Goal: Communication & Community: Answer question/provide support

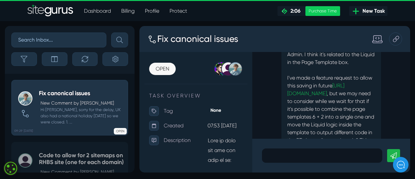
scroll to position [-65, 0]
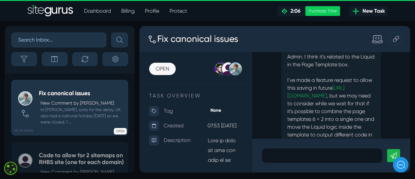
click at [402, 132] on div "I've been able to update it okay on CLI, but can re-create the issue in Admin. …" at bounding box center [331, 95] width 158 height 87
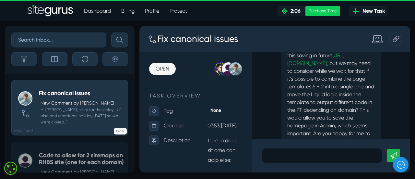
scroll to position [0, 0]
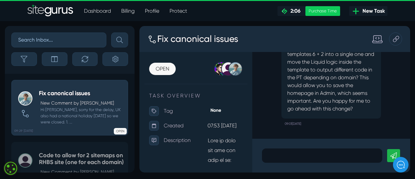
click at [274, 154] on p at bounding box center [322, 156] width 111 height 8
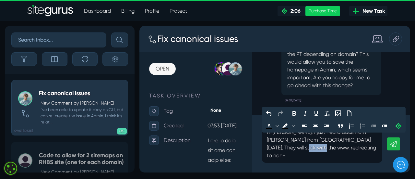
drag, startPoint x: 295, startPoint y: 155, endPoint x: 320, endPoint y: 155, distance: 24.3
click at [320, 155] on p "Hi [PERSON_NAME], I just heard back from [PERSON_NAME] from [GEOGRAPHIC_DATA] […" at bounding box center [322, 143] width 111 height 31
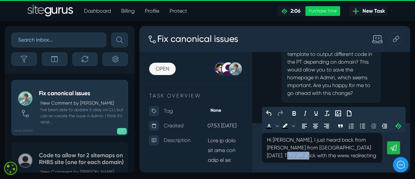
drag, startPoint x: 298, startPoint y: 155, endPoint x: 264, endPoint y: 156, distance: 34.1
click at [266, 155] on div "Hi [PERSON_NAME], I just heard back from [PERSON_NAME] from [GEOGRAPHIC_DATA] […" at bounding box center [322, 148] width 120 height 30
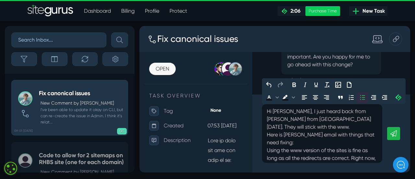
scroll to position [-13, 0]
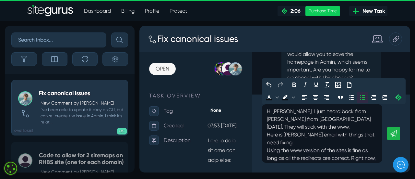
click at [373, 119] on p "Hi [PERSON_NAME], I just heard back from [PERSON_NAME] from [GEOGRAPHIC_DATA] […" at bounding box center [322, 118] width 111 height 23
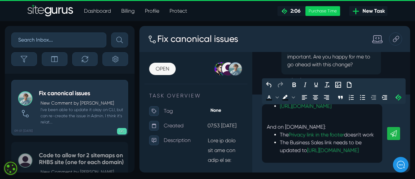
scroll to position [192, 0]
click at [275, 158] on div "Hi [PERSON_NAME], I just heard back from [PERSON_NAME] from [GEOGRAPHIC_DATA] […" at bounding box center [322, 133] width 120 height 58
click at [304, 153] on div "The Business Sales link needs to be updated to [URL][DOMAIN_NAME]" at bounding box center [329, 147] width 98 height 16
click at [293, 153] on div "The Business Sales link needs to be updated to [URL][DOMAIN_NAME]﻿" at bounding box center [329, 147] width 98 height 16
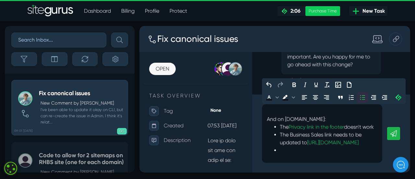
click at [364, 96] on icon "Bullet list" at bounding box center [363, 97] width 8 height 8
drag, startPoint x: 324, startPoint y: 155, endPoint x: 356, endPoint y: 153, distance: 31.9
click at [356, 153] on p "Can you please sort the above out" at bounding box center [322, 156] width 111 height 8
drag, startPoint x: 316, startPoint y: 155, endPoint x: 355, endPoint y: 153, distance: 39.0
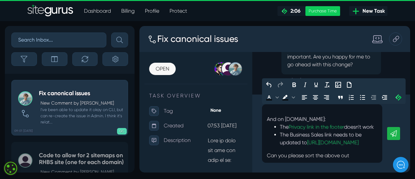
click at [355, 153] on p "Can you please sort the above out" at bounding box center [322, 156] width 111 height 8
drag, startPoint x: 317, startPoint y: 155, endPoint x: 355, endPoint y: 156, distance: 38.3
click at [355, 156] on p "Can you please sort out these issues." at bounding box center [322, 156] width 111 height 8
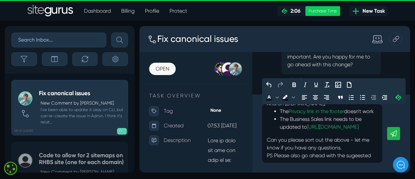
scroll to position [219, 0]
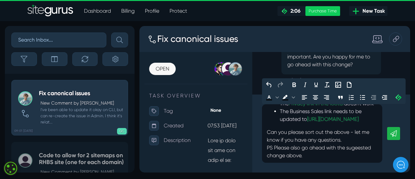
click at [335, 159] on p "Can you please sort out the above - let me know if you have any questions. PS P…" at bounding box center [322, 143] width 111 height 31
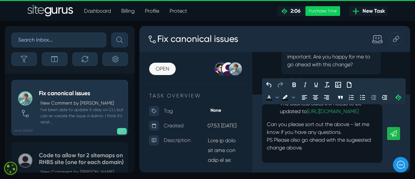
click at [279, 159] on p "Can you please sort out the above - let me know if you have any questions. PS P…" at bounding box center [322, 139] width 111 height 39
click at [337, 159] on p "Can you please sort out the above - let me know if you have any questions. PS P…" at bounding box center [322, 139] width 111 height 39
click at [340, 152] on p "Can you please sort out the above - let me know if you have any questions. PS P…" at bounding box center [322, 139] width 111 height 39
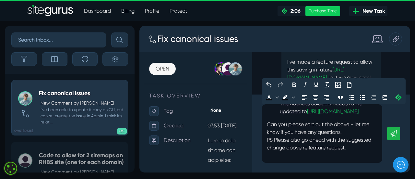
scroll to position [-104, 0]
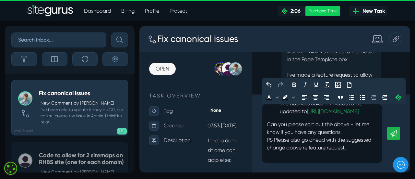
click at [289, 158] on p "Can you please sort out the above - let me know if you have any questions. PS P…" at bounding box center [322, 139] width 111 height 39
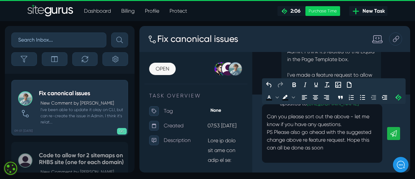
scroll to position [235, 0]
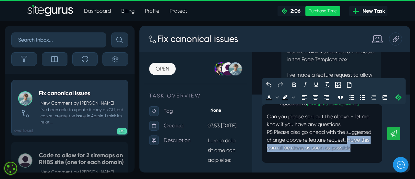
drag, startPoint x: 288, startPoint y: 151, endPoint x: 298, endPoint y: 157, distance: 11.6
click at [298, 157] on p "Can you please sort out the above - let me know if you have any questions. PS P…" at bounding box center [322, 136] width 111 height 47
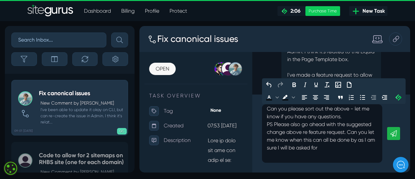
scroll to position [242, 0]
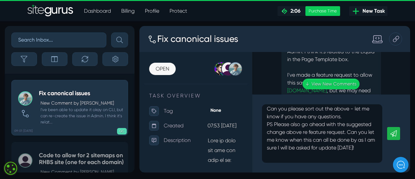
click at [397, 132] on icon at bounding box center [394, 133] width 6 height 6
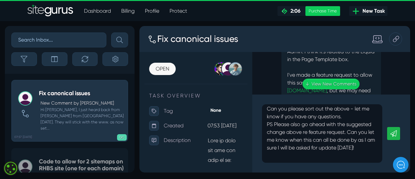
click at [286, 123] on p "Can you please sort out the above - let me know if you have any questions. PS P…" at bounding box center [322, 132] width 111 height 55
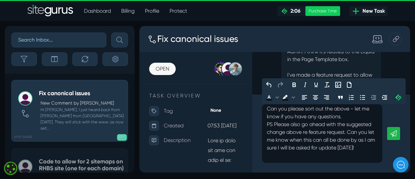
click at [393, 131] on icon at bounding box center [394, 133] width 6 height 6
click at [298, 134] on p "Can you please sort out the above - let me know if you have any questions. PS P…" at bounding box center [322, 132] width 111 height 55
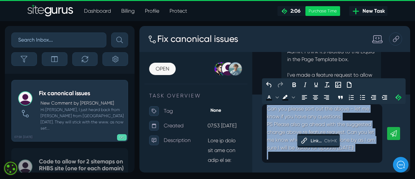
click at [301, 119] on p "Can you please sort out the above - let me know if you have any questions. PS P…" at bounding box center [322, 132] width 111 height 55
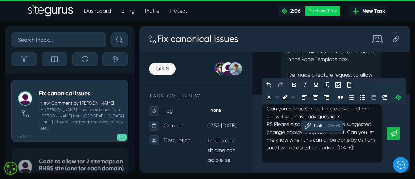
click at [285, 132] on p "Can you please sort out the above - let me know if you have any questions. PS P…" at bounding box center [322, 132] width 111 height 55
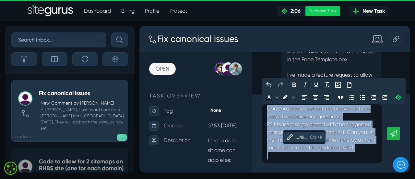
click at [328, 120] on p "Can you please sort out the above - let me know if you have any questions. PS P…" at bounding box center [322, 132] width 111 height 55
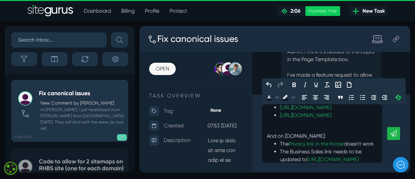
scroll to position [0, 0]
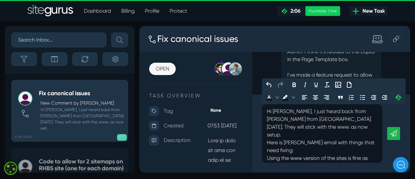
drag, startPoint x: 320, startPoint y: 159, endPoint x: 256, endPoint y: 81, distance: 100.3
click at [256, 81] on div ".cls-1{fill-rule:evenodd;fill:url(#linear-gradient);} 0:06 Code to allow for 2 …" at bounding box center [331, 112] width 158 height 120
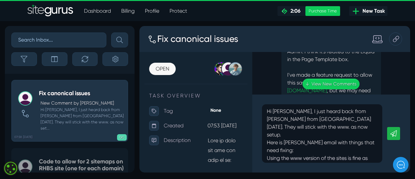
click at [395, 134] on icon at bounding box center [394, 133] width 6 height 6
click at [319, 83] on link "↓ View New Comments" at bounding box center [331, 84] width 57 height 11
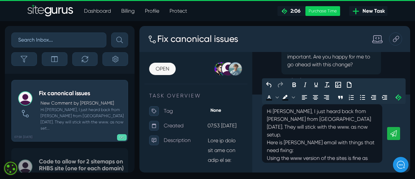
click at [396, 132] on icon at bounding box center [394, 133] width 6 height 6
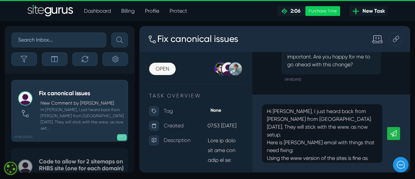
click at [268, 109] on p "Hi [PERSON_NAME], I just heard back from [PERSON_NAME] from [GEOGRAPHIC_DATA] […" at bounding box center [322, 122] width 111 height 31
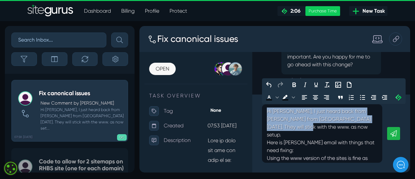
drag, startPoint x: 266, startPoint y: 112, endPoint x: 307, endPoint y: 127, distance: 44.1
click at [309, 127] on div "Hi [PERSON_NAME], I just heard back from [PERSON_NAME] from [GEOGRAPHIC_DATA] […" at bounding box center [322, 133] width 120 height 58
click at [306, 125] on div "Link..." at bounding box center [305, 125] width 11 height 8
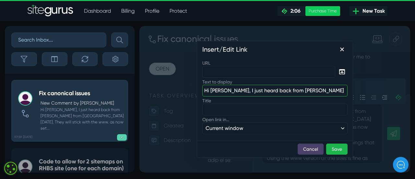
click at [255, 91] on input "Hi [PERSON_NAME], I just heard back from [PERSON_NAME] from [GEOGRAPHIC_DATA] […" at bounding box center [274, 91] width 145 height 12
click at [255, 90] on input "Hi [PERSON_NAME], I just heard back from [PERSON_NAME] from [GEOGRAPHIC_DATA] […" at bounding box center [274, 91] width 145 height 12
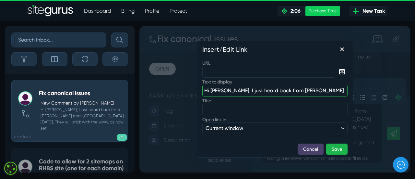
click at [255, 90] on input "Hi [PERSON_NAME], I just heard back from [PERSON_NAME] from [GEOGRAPHIC_DATA] […" at bounding box center [274, 91] width 145 height 12
drag, startPoint x: 116, startPoint y: 64, endPoint x: 268, endPoint y: 14, distance: 160.1
click at [268, 14] on ul "Dashboard Billing Profile Protect .cls-1{fill-rule:evenodd;fill:url(#linear-gra…" at bounding box center [233, 11] width 309 height 13
click at [266, 91] on input "Hi [PERSON_NAME], I just heard back from [PERSON_NAME] from [GEOGRAPHIC_DATA] […" at bounding box center [274, 91] width 145 height 12
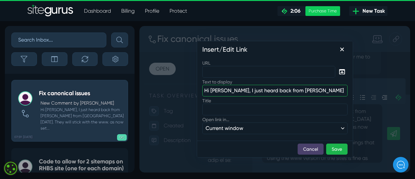
click at [266, 91] on input "Hi [PERSON_NAME], I just heard back from [PERSON_NAME] from [GEOGRAPHIC_DATA] […" at bounding box center [274, 91] width 145 height 12
click at [306, 148] on button "Cancel" at bounding box center [311, 148] width 26 height 11
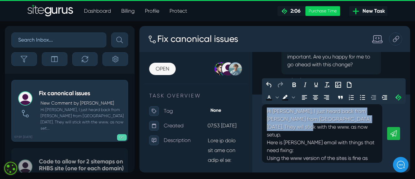
click at [279, 117] on p "Hi [PERSON_NAME], I just heard back from [PERSON_NAME] from [GEOGRAPHIC_DATA] […" at bounding box center [322, 122] width 111 height 31
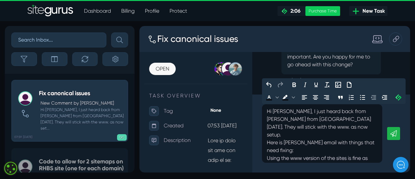
click at [305, 141] on p "Here is [PERSON_NAME] email with things that need fixing:" at bounding box center [322, 147] width 111 height 16
click at [288, 121] on p "Hi [PERSON_NAME], I just heard back from [PERSON_NAME] from [GEOGRAPHIC_DATA] […" at bounding box center [322, 122] width 111 height 31
click at [289, 121] on p "Hi [PERSON_NAME], I just heard back from [PERSON_NAME] from [GEOGRAPHIC_DATA] […" at bounding box center [322, 122] width 111 height 31
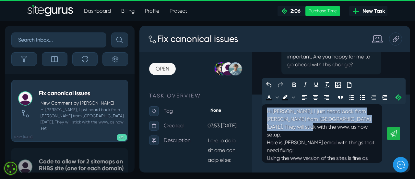
click at [289, 121] on p "Hi [PERSON_NAME], I just heard back from [PERSON_NAME] from [GEOGRAPHIC_DATA] […" at bounding box center [322, 122] width 111 height 31
click at [310, 125] on p "Hi [PERSON_NAME], I just heard back from [PERSON_NAME] from [GEOGRAPHIC_DATA] […" at bounding box center [322, 122] width 111 height 31
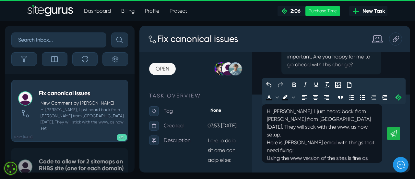
click at [289, 142] on p "Here is [PERSON_NAME] email with things that need fixing:" at bounding box center [322, 147] width 111 height 16
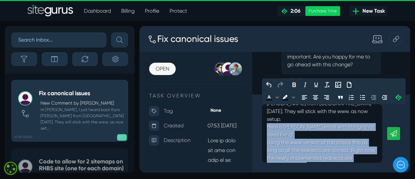
scroll to position [21, 0]
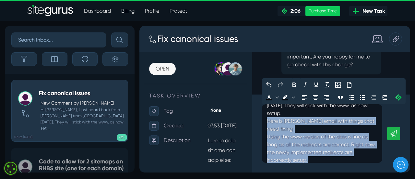
drag, startPoint x: 267, startPoint y: 135, endPoint x: 362, endPoint y: 158, distance: 98.1
click at [362, 158] on div "Hi [PERSON_NAME], I just heard back from [PERSON_NAME] from [GEOGRAPHIC_DATA] […" at bounding box center [322, 133] width 120 height 58
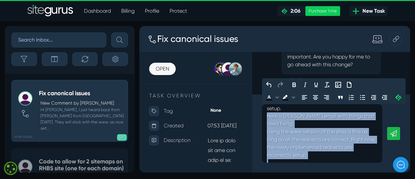
scroll to position [32, 0]
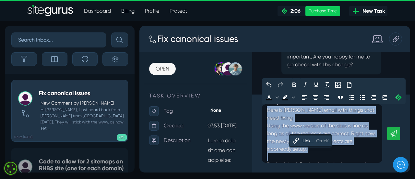
click at [308, 141] on div "Link..." at bounding box center [308, 141] width 11 height 8
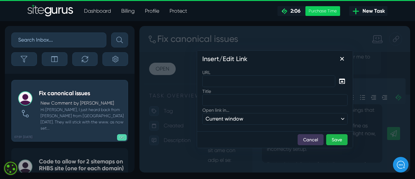
click at [308, 140] on button "Cancel" at bounding box center [311, 139] width 26 height 11
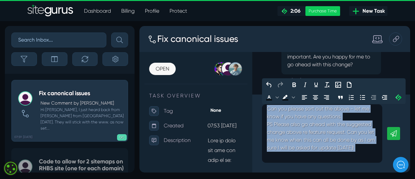
scroll to position [254, 0]
drag, startPoint x: 266, startPoint y: 123, endPoint x: 333, endPoint y: 161, distance: 76.6
click at [333, 161] on div "Hi [PERSON_NAME], I just heard back from [PERSON_NAME] from [GEOGRAPHIC_DATA] […" at bounding box center [322, 133] width 120 height 58
copy div "Each of the following (and all other pages) should 301 redirect to their www ve…"
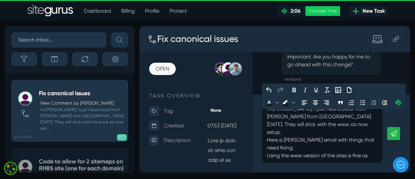
scroll to position [0, 0]
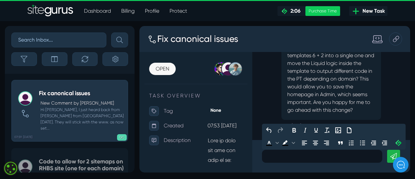
click at [266, 112] on div "I've been able to update it okay on CLI, but can re-create the issue in Admin. …" at bounding box center [331, 47] width 139 height 166
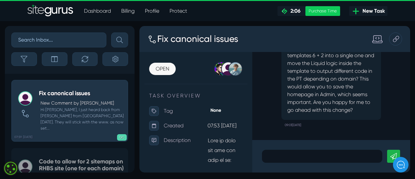
click at [393, 154] on icon at bounding box center [394, 156] width 6 height 6
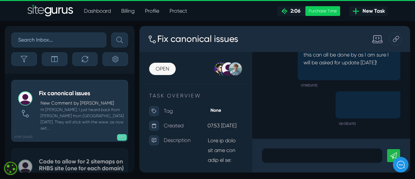
click at [272, 152] on p at bounding box center [322, 156] width 111 height 8
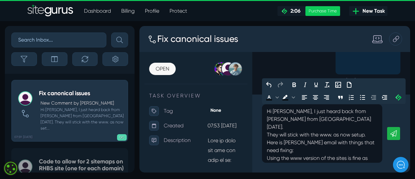
scroll to position [-44, 0]
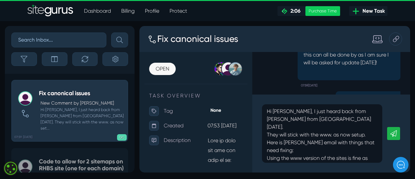
click at [394, 132] on icon at bounding box center [394, 133] width 6 height 6
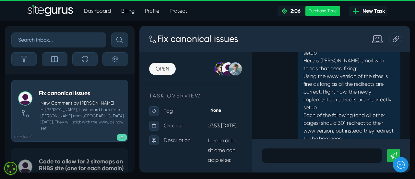
scroll to position [-194, 0]
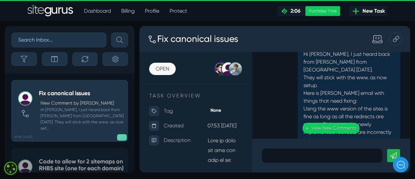
click at [274, 155] on p at bounding box center [322, 156] width 111 height 8
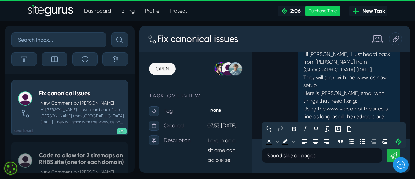
click at [286, 157] on p "Sound slike all pages" at bounding box center [322, 156] width 111 height 8
click at [336, 156] on p "Sounds like all pages" at bounding box center [322, 156] width 111 height 8
click at [319, 156] on p "Sounds like all pages redirect" at bounding box center [322, 156] width 111 height 8
click at [272, 155] on p "Sounds like all pages redirect" at bounding box center [322, 156] width 111 height 8
click at [273, 155] on p "Sounds like all pages redirect" at bounding box center [322, 156] width 111 height 8
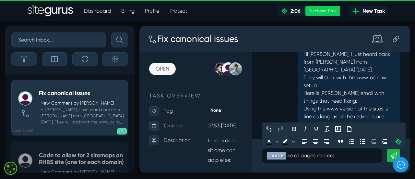
click at [266, 156] on div "Sounds like all pages redirect" at bounding box center [322, 155] width 120 height 14
drag, startPoint x: 268, startPoint y: 156, endPoint x: 292, endPoint y: 155, distance: 24.7
click at [292, 155] on div "Sounds like all pages redirect" at bounding box center [322, 155] width 120 height 14
click at [337, 155] on p "Assume all pages redirect" at bounding box center [322, 156] width 111 height 8
click at [317, 156] on p "Assume all pages redirect" at bounding box center [322, 156] width 111 height 8
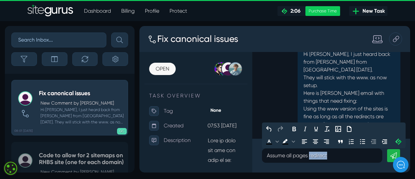
click at [317, 156] on p "Assume all pages redirect" at bounding box center [322, 156] width 111 height 8
drag, startPoint x: 353, startPoint y: 158, endPoint x: 266, endPoint y: 159, distance: 87.6
click at [266, 159] on div "Assume all pages need redirecting" at bounding box center [322, 155] width 120 height 14
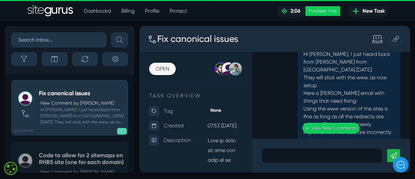
click at [272, 101] on div "[PERSON_NAME] Hi [PERSON_NAME], I just heard back from [PERSON_NAME] from [GEOG…" at bounding box center [331, 174] width 139 height 300
click at [328, 128] on link "↓ View New Comments" at bounding box center [331, 128] width 57 height 11
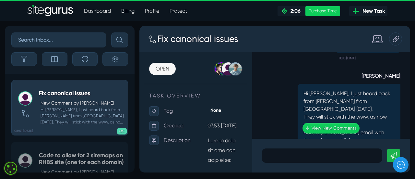
scroll to position [-227, 0]
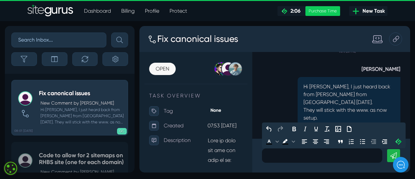
click at [284, 155] on p at bounding box center [322, 156] width 111 height 8
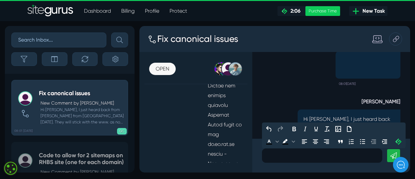
scroll to position [357, 0]
